Goal: Information Seeking & Learning: Find contact information

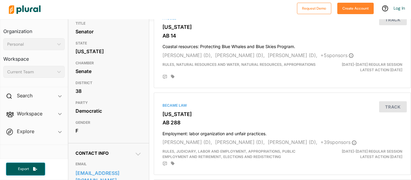
scroll to position [92, 0]
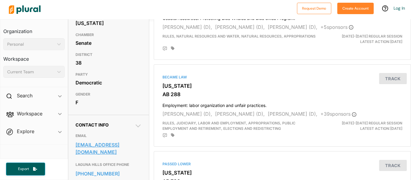
drag, startPoint x: 73, startPoint y: 155, endPoint x: 104, endPoint y: 164, distance: 31.9
copy link "senator.blakespear@senate.ca.gov"
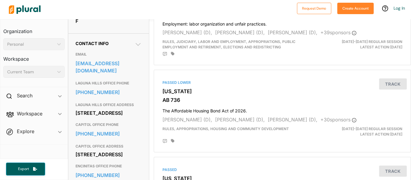
scroll to position [175, 0]
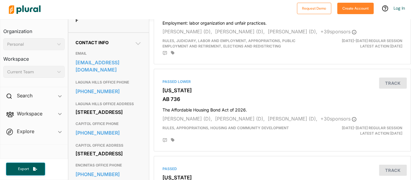
drag, startPoint x: 75, startPoint y: 120, endPoint x: 95, endPoint y: 131, distance: 23.1
click at [95, 131] on div "Contact Info EMAIL senator.blakespear@senate.ca.gov LAGUNA HILLS OFFICE PHONE 9…" at bounding box center [108, 123] width 81 height 181
copy div "24031 El Toro Road Suite 201A"
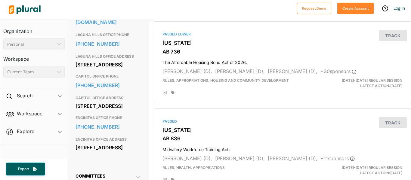
scroll to position [223, 0]
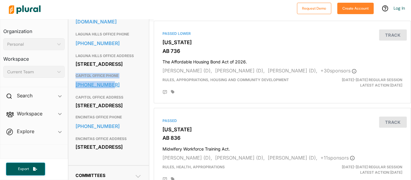
drag, startPoint x: 71, startPoint y: 104, endPoint x: 115, endPoint y: 110, distance: 44.6
click at [115, 110] on div "Contact Info EMAIL senator.blakespear@senate.ca.gov LAGUNA HILLS OFFICE PHONE 9…" at bounding box center [108, 74] width 81 height 181
click at [115, 89] on link "916-651-4038" at bounding box center [109, 84] width 66 height 9
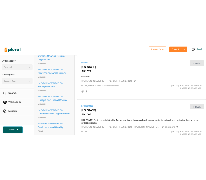
scroll to position [395, 0]
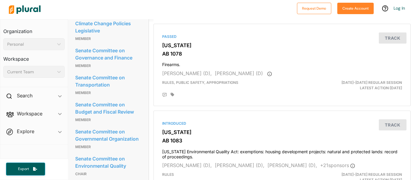
click at [103, 62] on link "Senate Committee on Governance and Finance" at bounding box center [108, 54] width 66 height 16
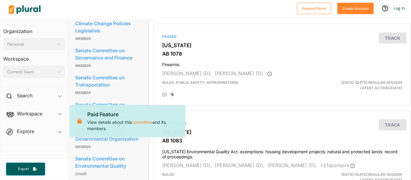
click at [103, 62] on link "Senate Committee on Governance and Finance" at bounding box center [108, 54] width 66 height 16
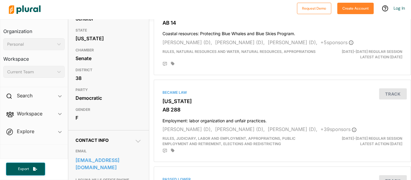
scroll to position [43, 0]
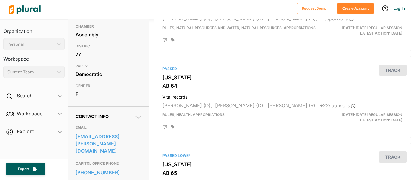
scroll to position [101, 0]
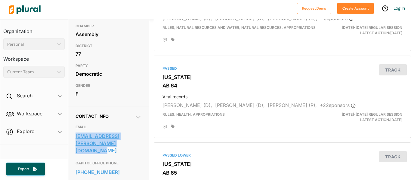
drag, startPoint x: 73, startPoint y: 142, endPoint x: 121, endPoint y: 155, distance: 50.4
click at [121, 155] on div "Contact Info EMAIL [EMAIL_ADDRESS][PERSON_NAME][DOMAIN_NAME] CAPITOL OFFICE PHO…" at bounding box center [108, 183] width 81 height 154
copy link "[EMAIL_ADDRESS][PERSON_NAME][DOMAIN_NAME]"
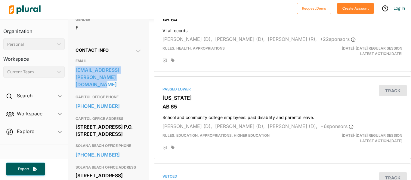
scroll to position [167, 0]
click at [70, 97] on div "Contact Info EMAIL [EMAIL_ADDRESS][PERSON_NAME][DOMAIN_NAME] CAPITOL OFFICE PHO…" at bounding box center [108, 117] width 81 height 154
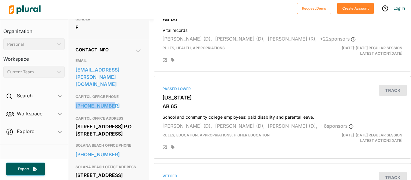
drag, startPoint x: 72, startPoint y: 105, endPoint x: 115, endPoint y: 112, distance: 43.4
click at [115, 112] on div "Contact Info EMAIL [EMAIL_ADDRESS][PERSON_NAME][DOMAIN_NAME] CAPITOL OFFICE PHO…" at bounding box center [108, 117] width 81 height 154
copy link "[PHONE_NUMBER]"
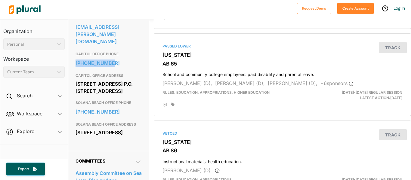
scroll to position [211, 0]
drag, startPoint x: 137, startPoint y: 95, endPoint x: 74, endPoint y: 88, distance: 63.4
click at [74, 88] on div "Contact Info EMAIL [EMAIL_ADDRESS][PERSON_NAME][DOMAIN_NAME] CAPITOL OFFICE PHO…" at bounding box center [108, 73] width 81 height 154
copy div "[STREET_ADDRESS] P.O. [STREET_ADDRESS]"
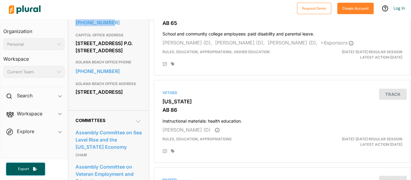
scroll to position [249, 1]
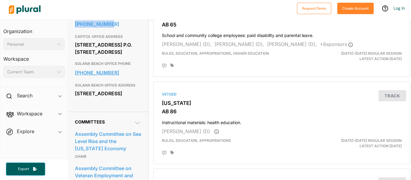
click at [122, 77] on link "[PHONE_NUMBER]" at bounding box center [108, 72] width 66 height 9
click at [71, 70] on div "Contact Info EMAIL [EMAIL_ADDRESS][PERSON_NAME][DOMAIN_NAME] CAPITOL OFFICE PHO…" at bounding box center [108, 35] width 81 height 154
drag, startPoint x: 71, startPoint y: 71, endPoint x: 119, endPoint y: 75, distance: 48.1
click at [119, 75] on div "Contact Info EMAIL [EMAIL_ADDRESS][PERSON_NAME][DOMAIN_NAME] CAPITOL OFFICE PHO…" at bounding box center [108, 35] width 81 height 154
copy link "[PHONE_NUMBER]"
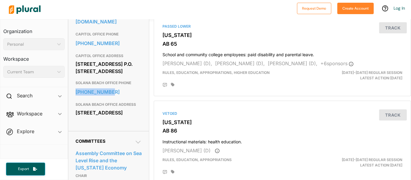
scroll to position [229, 0]
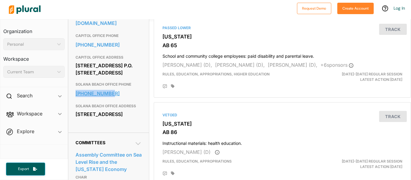
copy link "[PHONE_NUMBER]"
